Goal: Task Accomplishment & Management: Manage account settings

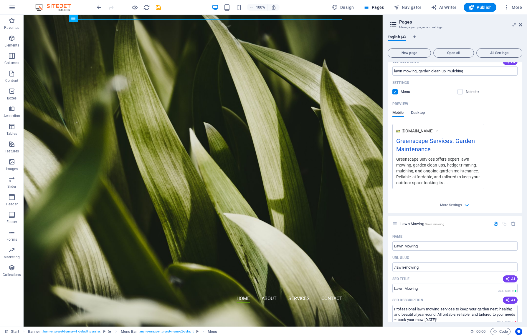
scroll to position [117, 0]
click at [395, 225] on icon at bounding box center [394, 223] width 5 height 5
click at [520, 25] on icon at bounding box center [520, 24] width 4 height 5
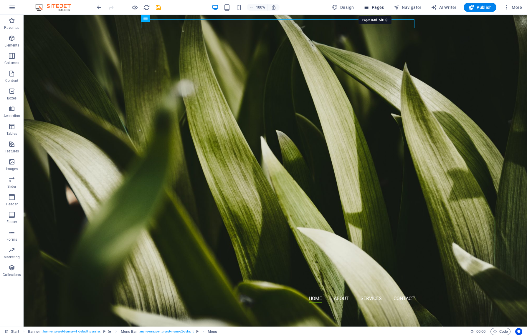
click at [379, 9] on span "Pages" at bounding box center [373, 7] width 21 height 6
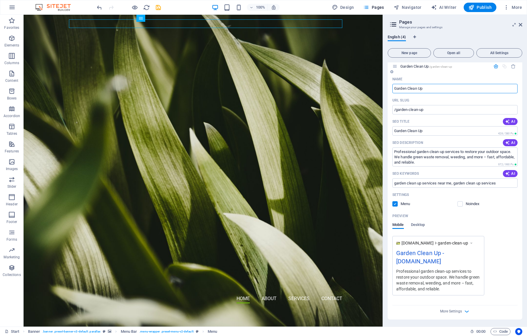
scroll to position [550, 0]
click at [460, 205] on label at bounding box center [459, 203] width 5 height 5
click at [0, 0] on input "checkbox" at bounding box center [0, 0] width 0 height 0
click at [459, 205] on label at bounding box center [459, 203] width 5 height 5
click at [0, 0] on input "checkbox" at bounding box center [0, 0] width 0 height 0
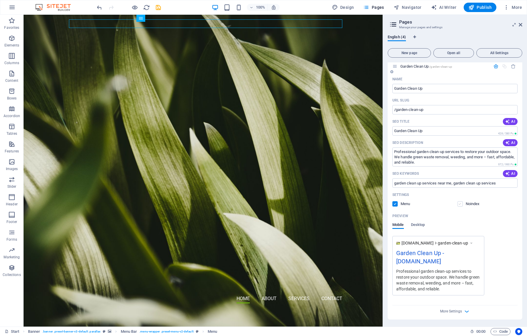
click at [460, 203] on label at bounding box center [459, 203] width 5 height 5
click at [0, 0] on input "checkbox" at bounding box center [0, 0] width 0 height 0
click at [460, 205] on label at bounding box center [459, 203] width 5 height 5
click at [0, 0] on input "checkbox" at bounding box center [0, 0] width 0 height 0
click at [14, 198] on icon "button" at bounding box center [11, 197] width 7 height 7
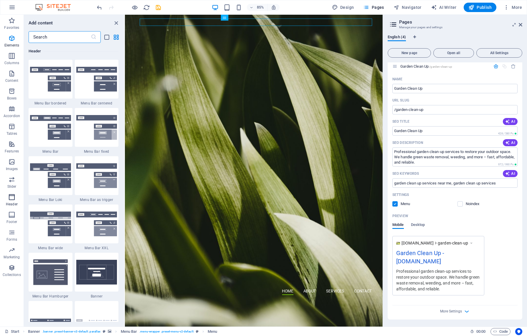
scroll to position [3545, 0]
click at [51, 85] on img at bounding box center [50, 79] width 41 height 25
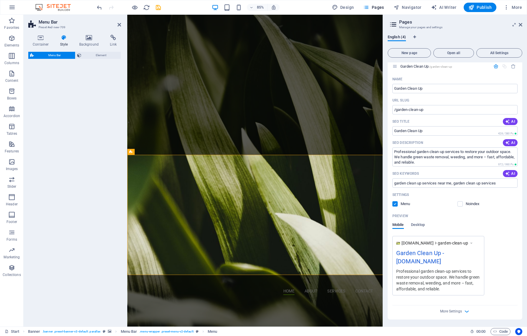
select select "rem"
select select "preset-menu-v2-border"
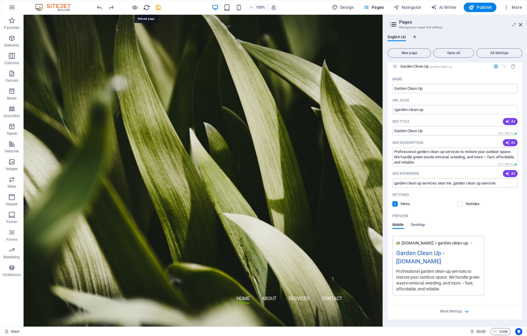
click at [147, 7] on icon "reload" at bounding box center [146, 7] width 7 height 7
click at [157, 7] on icon "save" at bounding box center [158, 7] width 7 height 7
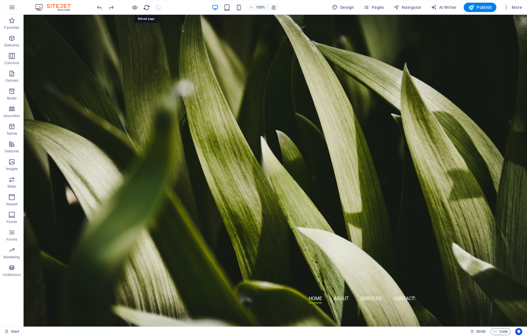
click at [146, 8] on icon "reload" at bounding box center [146, 7] width 7 height 7
click at [380, 7] on span "Pages" at bounding box center [373, 7] width 21 height 6
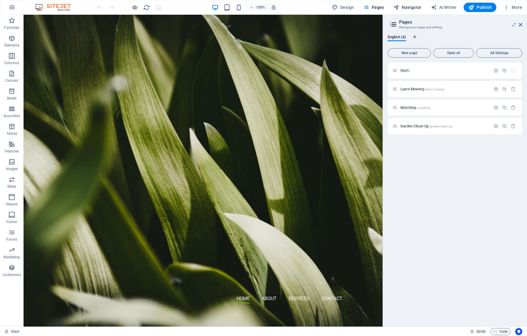
drag, startPoint x: 429, startPoint y: 9, endPoint x: 424, endPoint y: 9, distance: 5.3
click at [426, 9] on div "Design Pages Navigator AI Writer Publish More" at bounding box center [426, 7] width 195 height 9
click at [415, 9] on span "Navigator" at bounding box center [407, 7] width 28 height 6
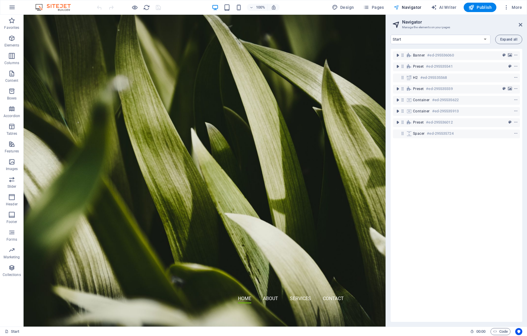
click at [410, 8] on span "Navigator" at bounding box center [407, 7] width 28 height 6
click at [485, 39] on select "Start Lawn Mowing Mulching Garden Clean Up" at bounding box center [440, 39] width 100 height 9
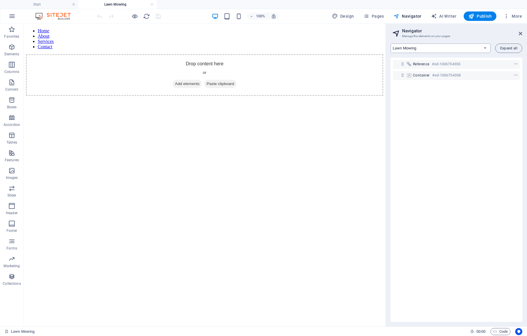
scroll to position [0, 0]
click at [485, 48] on select "Start Lawn Mowing Mulching Garden Clean Up" at bounding box center [440, 48] width 100 height 9
click at [484, 48] on select "Start Lawn Mowing Mulching Garden Clean Up" at bounding box center [440, 48] width 100 height 9
click at [484, 34] on h3 "Manage the elements on your pages" at bounding box center [456, 36] width 108 height 5
click at [483, 49] on select "Start Lawn Mowing Mulching Garden Clean Up" at bounding box center [440, 48] width 100 height 9
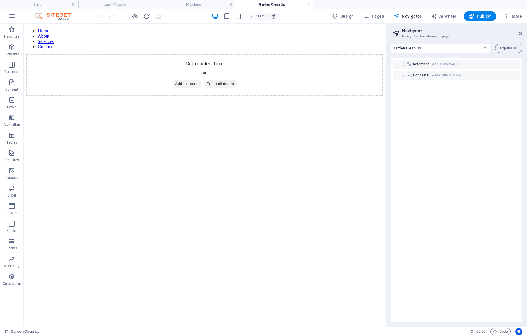
select select "6182982-en"
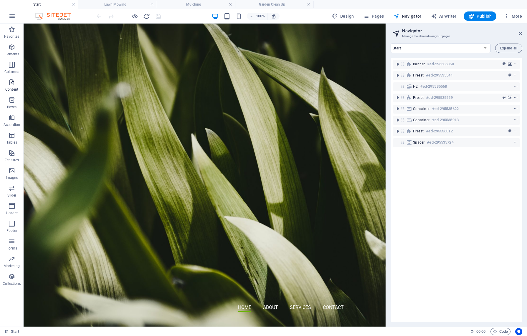
click at [10, 84] on icon "button" at bounding box center [11, 82] width 7 height 7
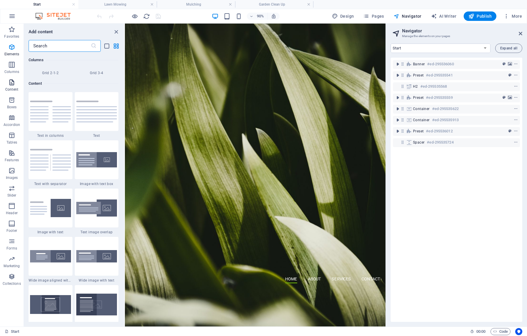
scroll to position [1030, 0]
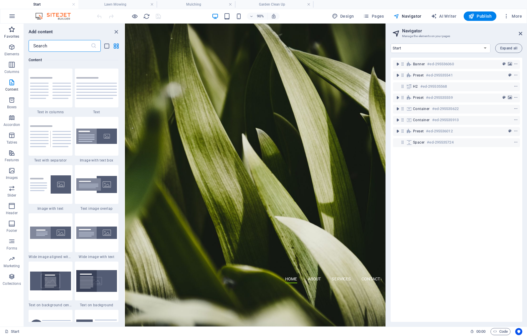
click at [14, 31] on icon "button" at bounding box center [11, 29] width 7 height 7
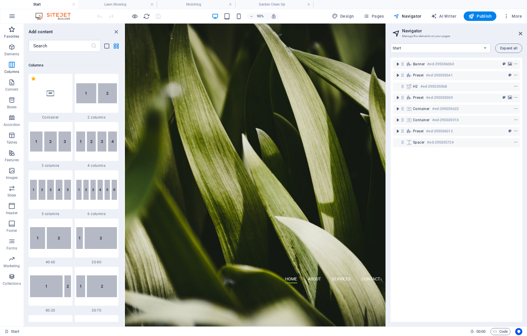
scroll to position [0, 0]
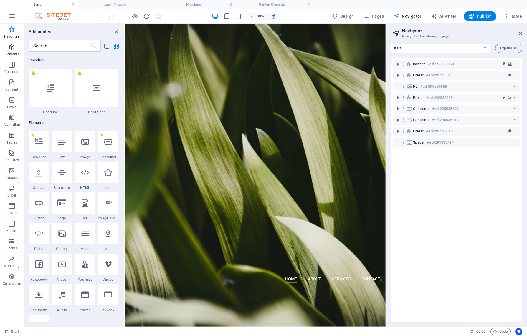
click at [11, 47] on icon "button" at bounding box center [11, 47] width 7 height 7
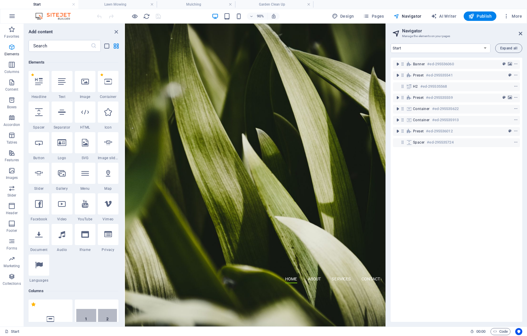
scroll to position [63, 0]
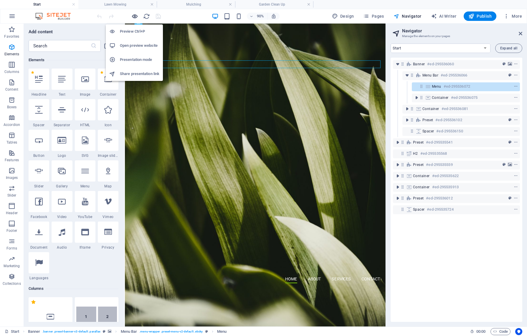
click at [135, 17] on icon "button" at bounding box center [134, 16] width 7 height 7
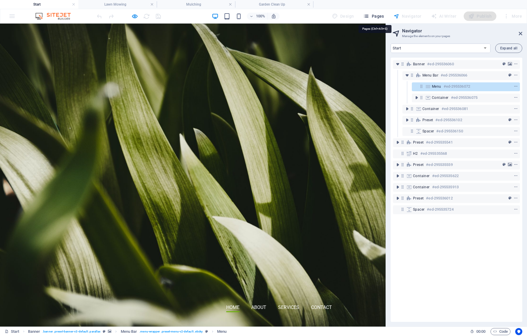
click at [376, 17] on span "Pages" at bounding box center [373, 16] width 21 height 6
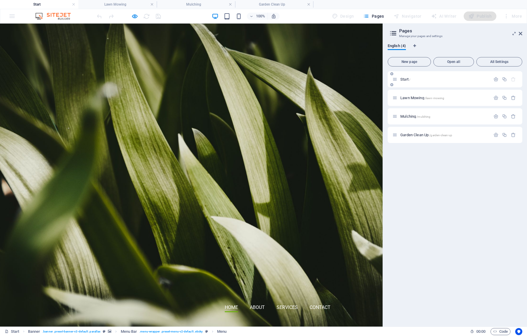
click at [422, 81] on p "Start /" at bounding box center [444, 79] width 88 height 4
click at [150, 16] on div at bounding box center [129, 15] width 66 height 9
